Goal: Task Accomplishment & Management: Complete application form

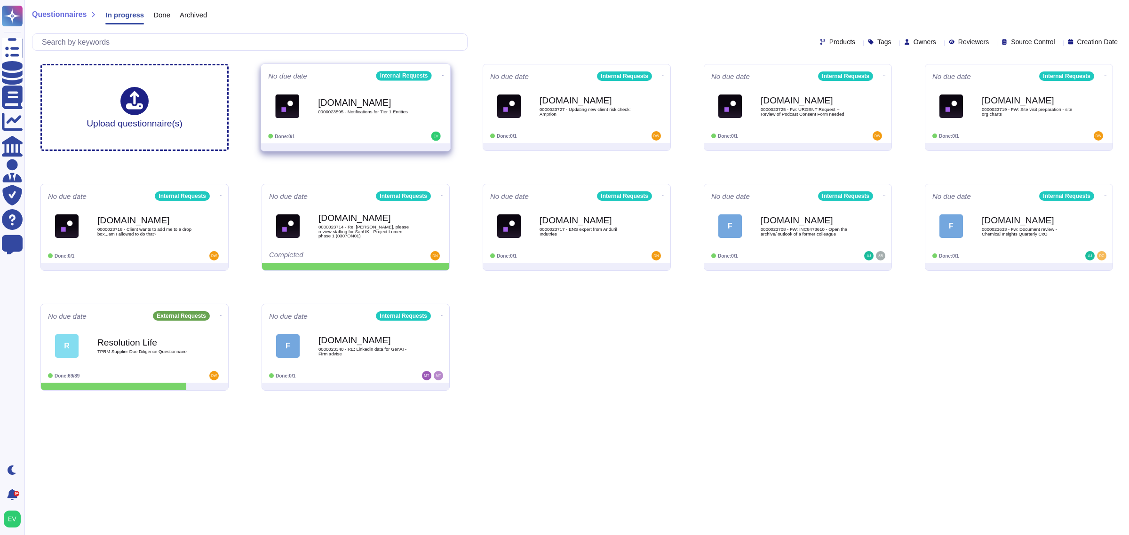
click at [403, 123] on div "[DOMAIN_NAME] 0000023595 - Notifications for Tier 1 Entities" at bounding box center [365, 106] width 95 height 38
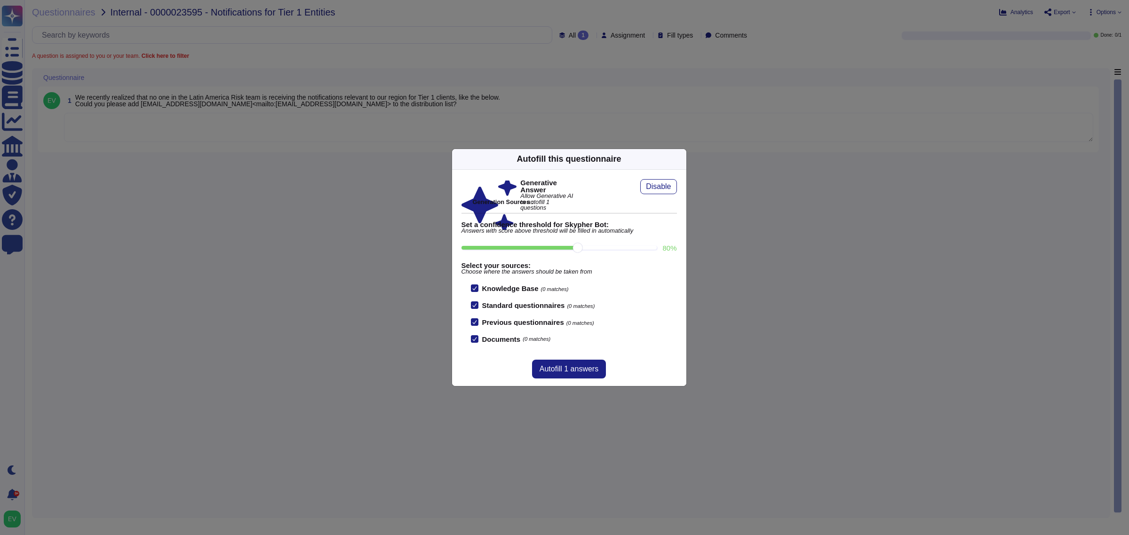
drag, startPoint x: 676, startPoint y: 167, endPoint x: 669, endPoint y: 173, distance: 8.7
click at [676, 167] on div "Autofill this questionnaire" at bounding box center [569, 159] width 234 height 21
click at [681, 159] on icon at bounding box center [681, 159] width 0 height 0
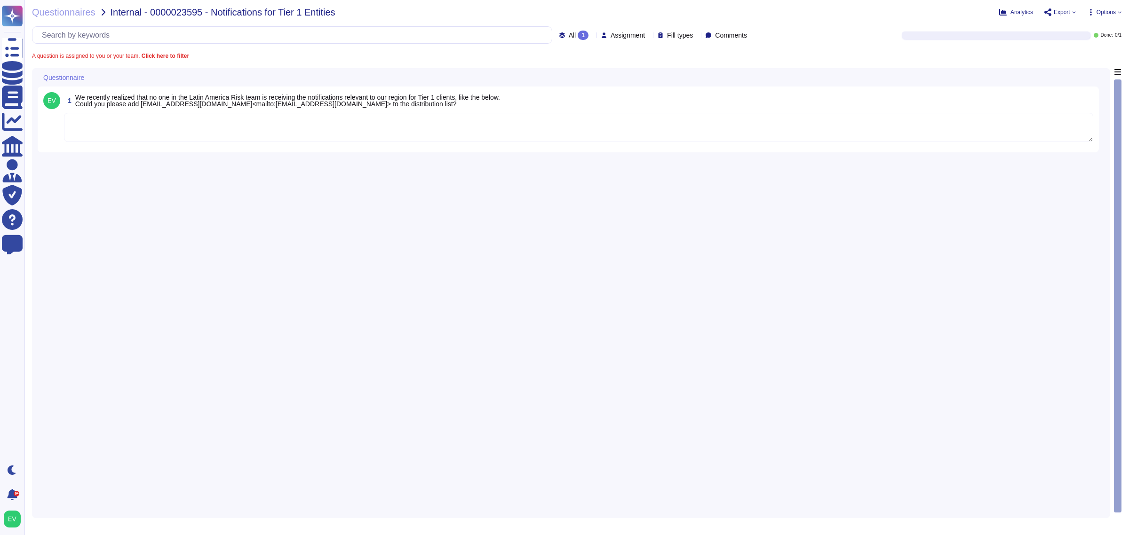
click at [346, 118] on textarea at bounding box center [578, 127] width 1029 height 29
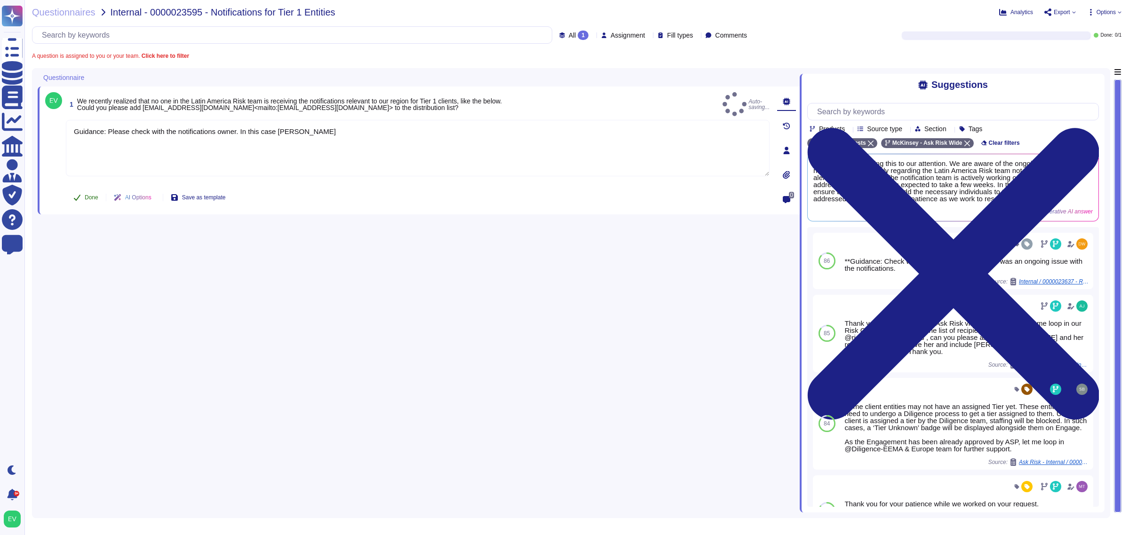
type textarea "Guidance: Please check with the notifications owner. In this case Nicole Yacura"
click at [87, 196] on span "Done" at bounding box center [92, 198] width 14 height 6
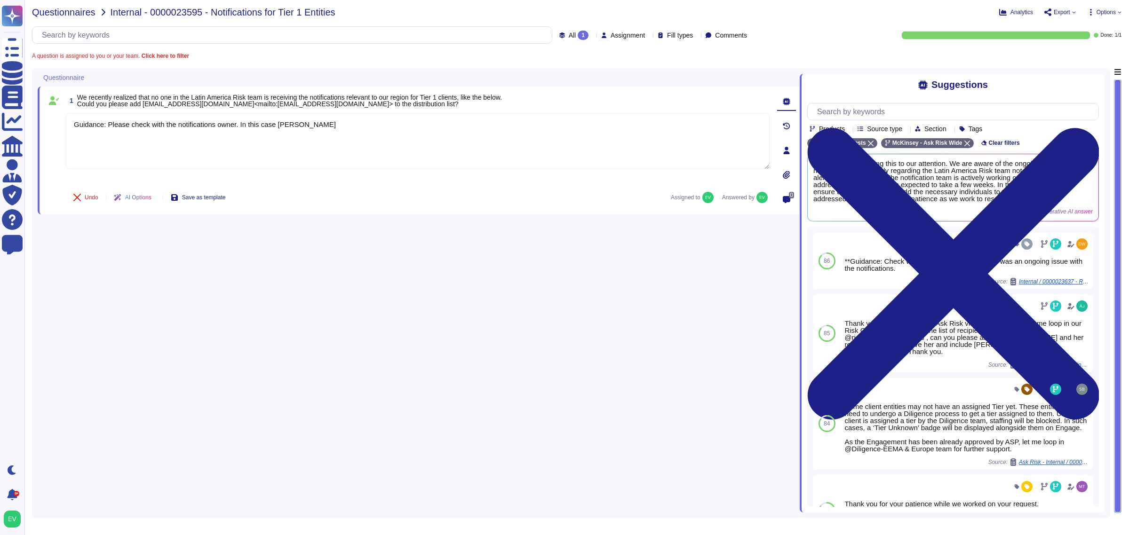
click at [78, 11] on span "Questionnaires" at bounding box center [63, 12] width 63 height 9
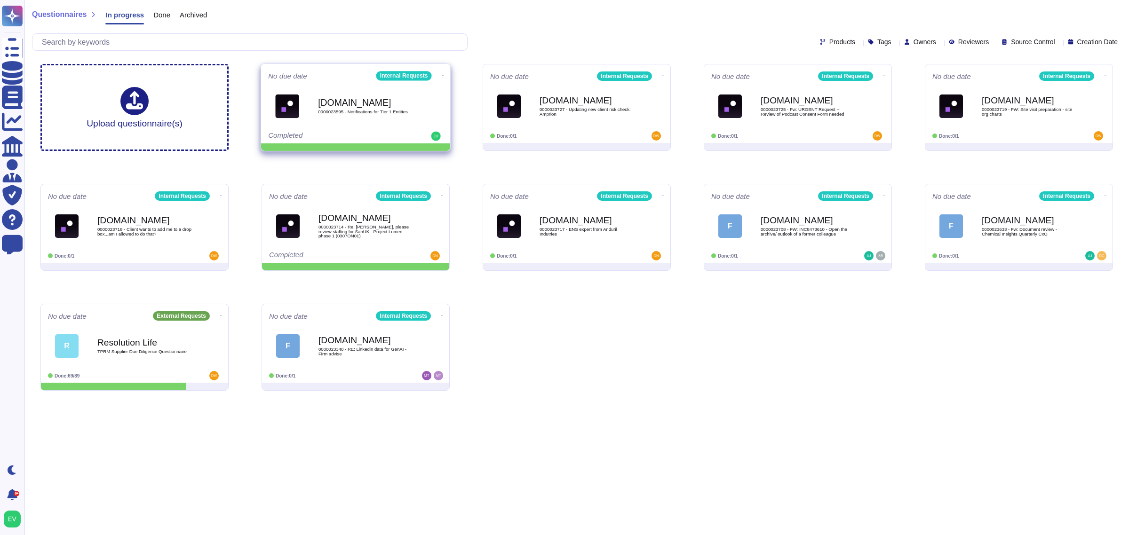
click at [442, 75] on icon at bounding box center [443, 75] width 2 height 0
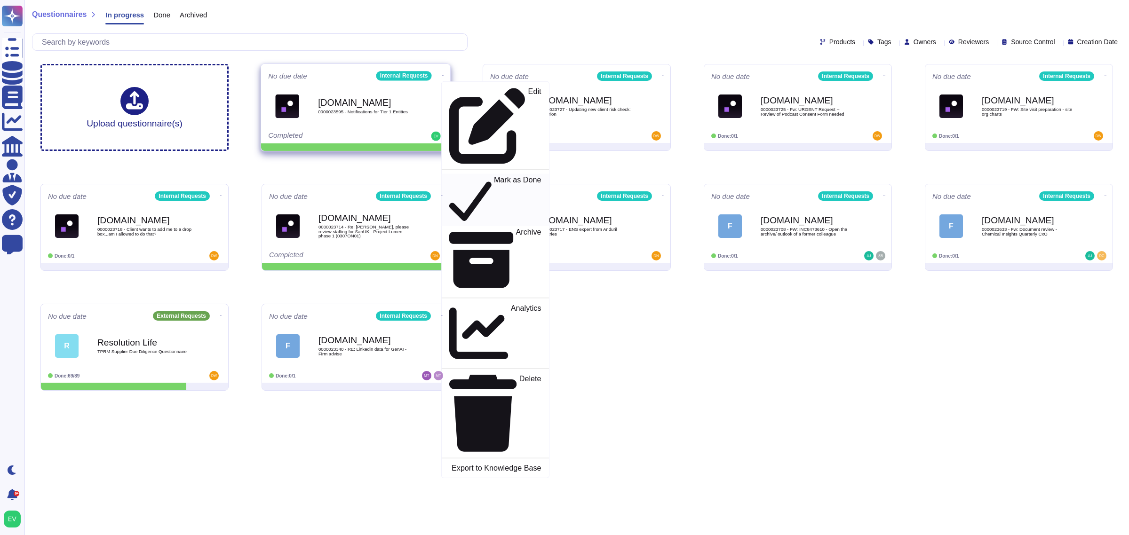
click at [494, 176] on p "Mark as Done" at bounding box center [518, 200] width 48 height 48
